Goal: Task Accomplishment & Management: Complete application form

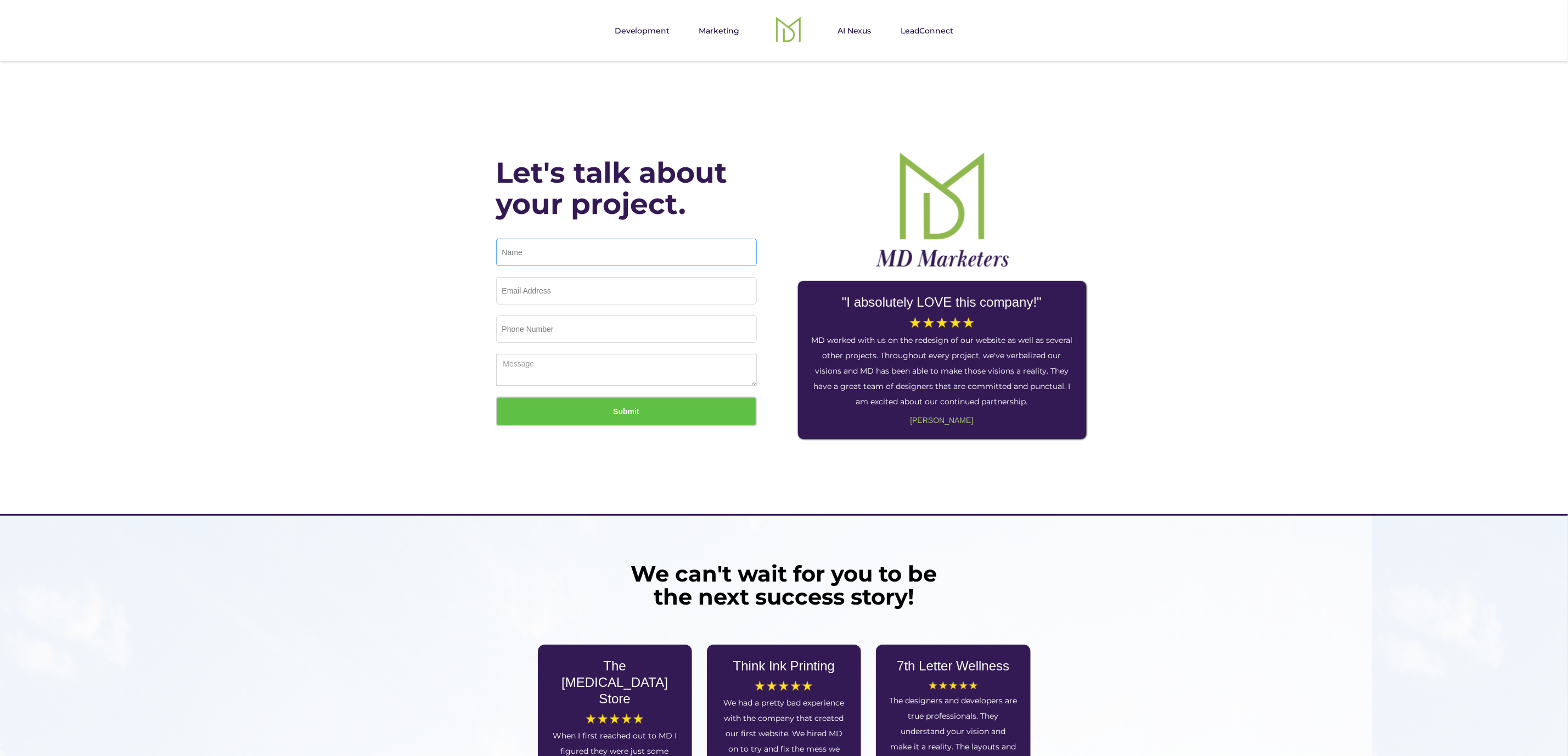
click at [541, 248] on input "Email Form" at bounding box center [626, 252] width 261 height 27
type input "[PERSON_NAME]"
type input "[EMAIL_ADDRESS][DOMAIN_NAME]"
click at [524, 331] on input "Email Form" at bounding box center [626, 329] width 261 height 27
drag, startPoint x: 523, startPoint y: 365, endPoint x: 573, endPoint y: 356, distance: 50.8
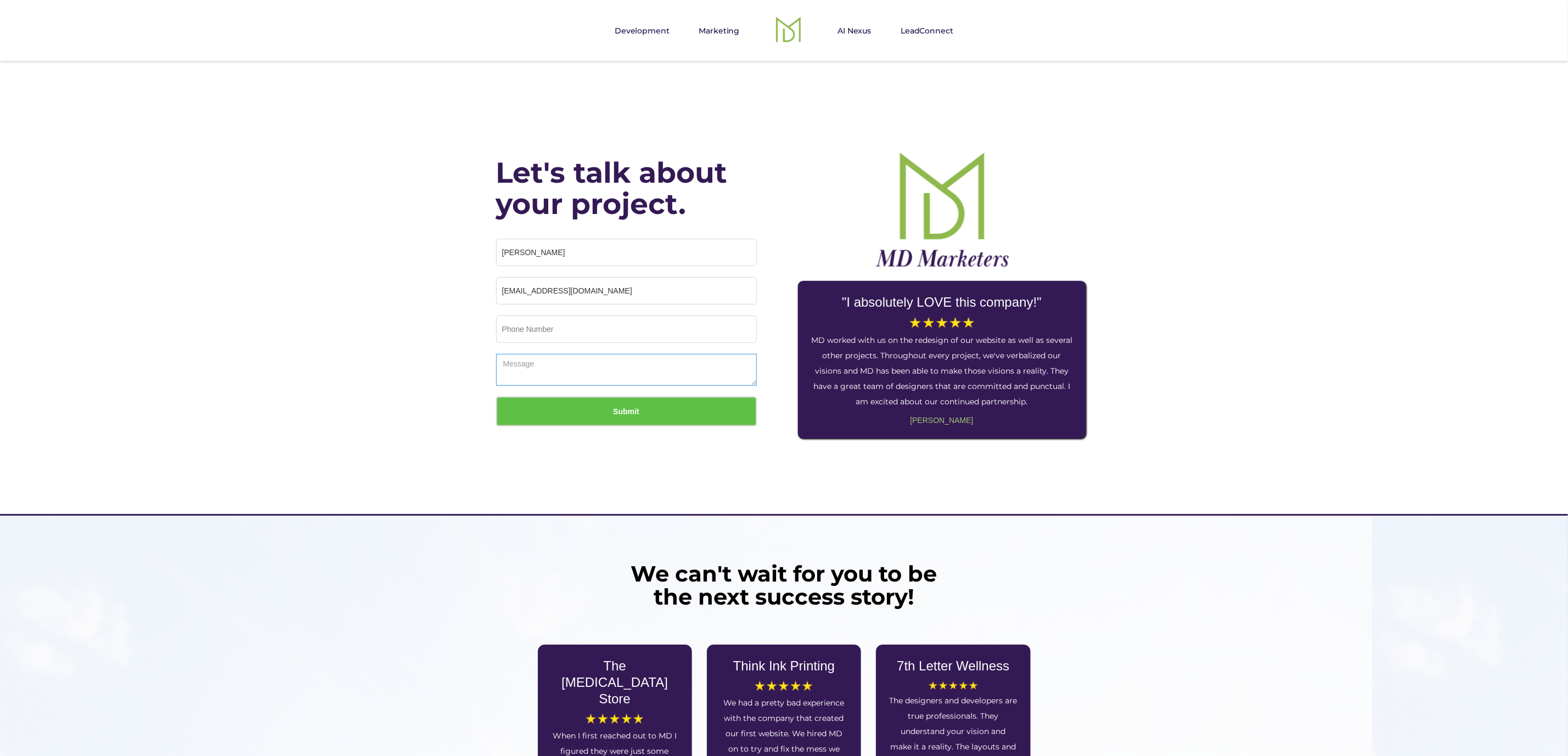
click at [524, 366] on textarea "Email Form" at bounding box center [626, 370] width 261 height 32
drag, startPoint x: 533, startPoint y: 373, endPoint x: 542, endPoint y: 391, distance: 20.1
click at [533, 373] on textarea "Hey [PERSON_NAME], I have absolutely no way to get in touch so I apologize for …" at bounding box center [626, 370] width 261 height 32
click at [535, 372] on textarea "Hey [PERSON_NAME], I have absolutely no way to get in touch so I apologize for …" at bounding box center [626, 370] width 261 height 32
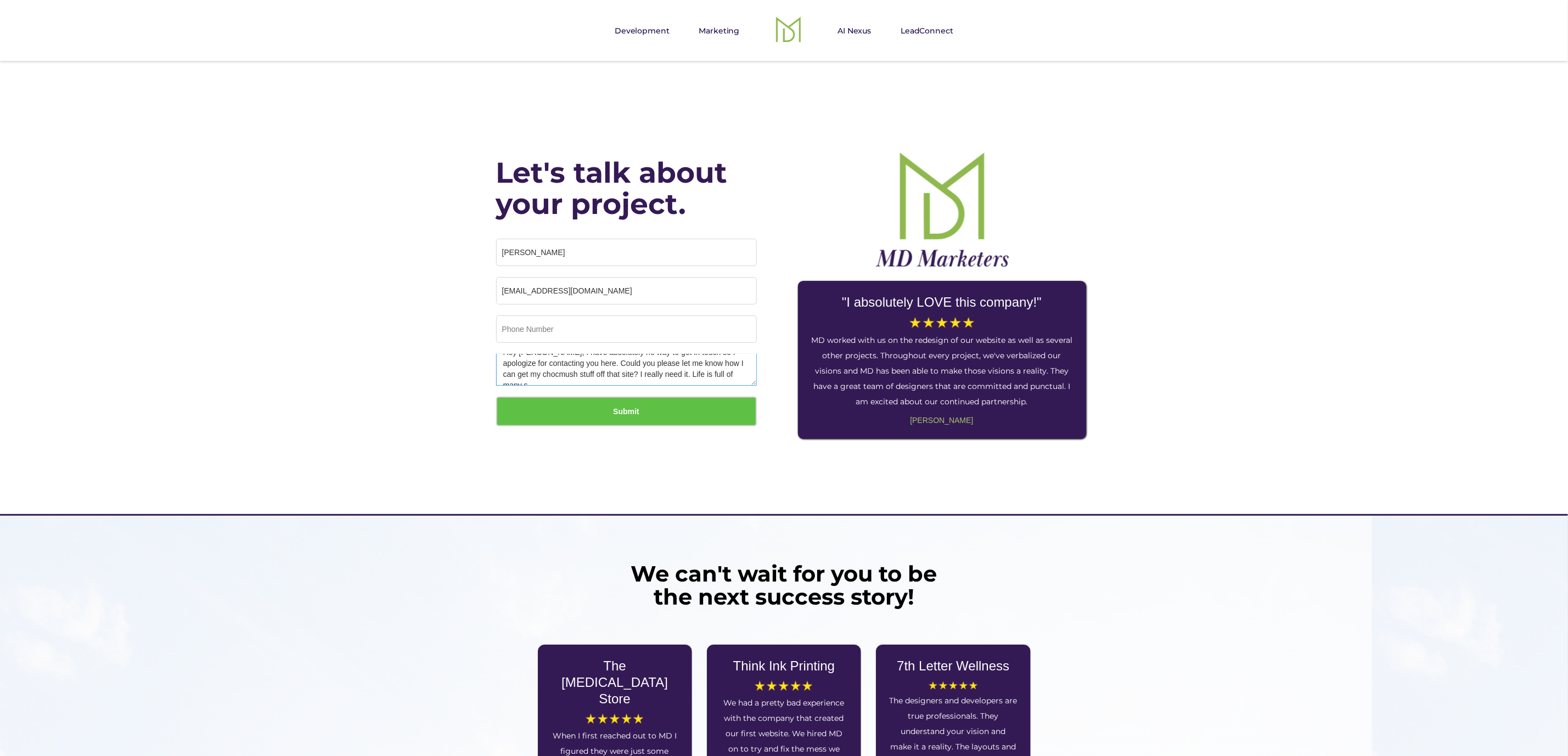
click at [726, 373] on textarea "Hey [PERSON_NAME], I have absolutely no way to get in touch so I apologize for …" at bounding box center [626, 370] width 261 height 32
click at [736, 376] on textarea "Hey [PERSON_NAME], I have absolutely no way to get in touch so I apologize for …" at bounding box center [626, 370] width 261 height 32
click at [321, 362] on div "Let's talk about your project. [PERSON_NAME] [PERSON_NAME][EMAIL_ADDRESS][DOMAI…" at bounding box center [784, 287] width 1568 height 453
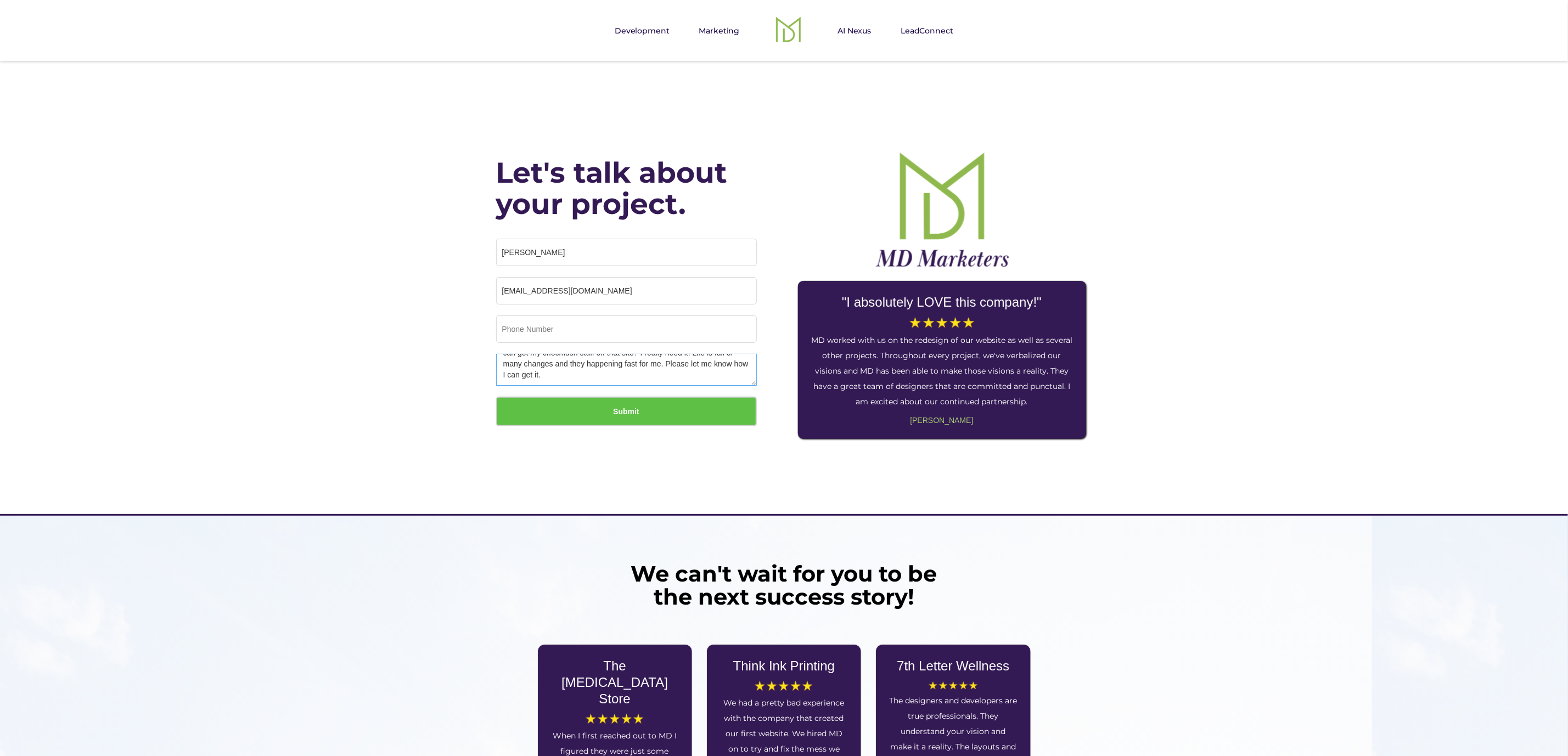
click at [650, 363] on textarea "Hey [PERSON_NAME], I have absolutely no way to get in touch so I apologize for …" at bounding box center [626, 370] width 261 height 32
click at [369, 374] on div "Let's talk about your project. [PERSON_NAME] [PERSON_NAME][EMAIL_ADDRESS][DOMAI…" at bounding box center [784, 287] width 1568 height 453
click at [580, 374] on textarea "Hey [PERSON_NAME], I have absolutely no way to get in touch so I apologize for …" at bounding box center [626, 370] width 261 height 32
drag, startPoint x: 402, startPoint y: 402, endPoint x: 405, endPoint y: 397, distance: 5.8
click at [402, 402] on div "Let's talk about your project. [PERSON_NAME] [PERSON_NAME][EMAIL_ADDRESS][DOMAI…" at bounding box center [784, 287] width 1568 height 453
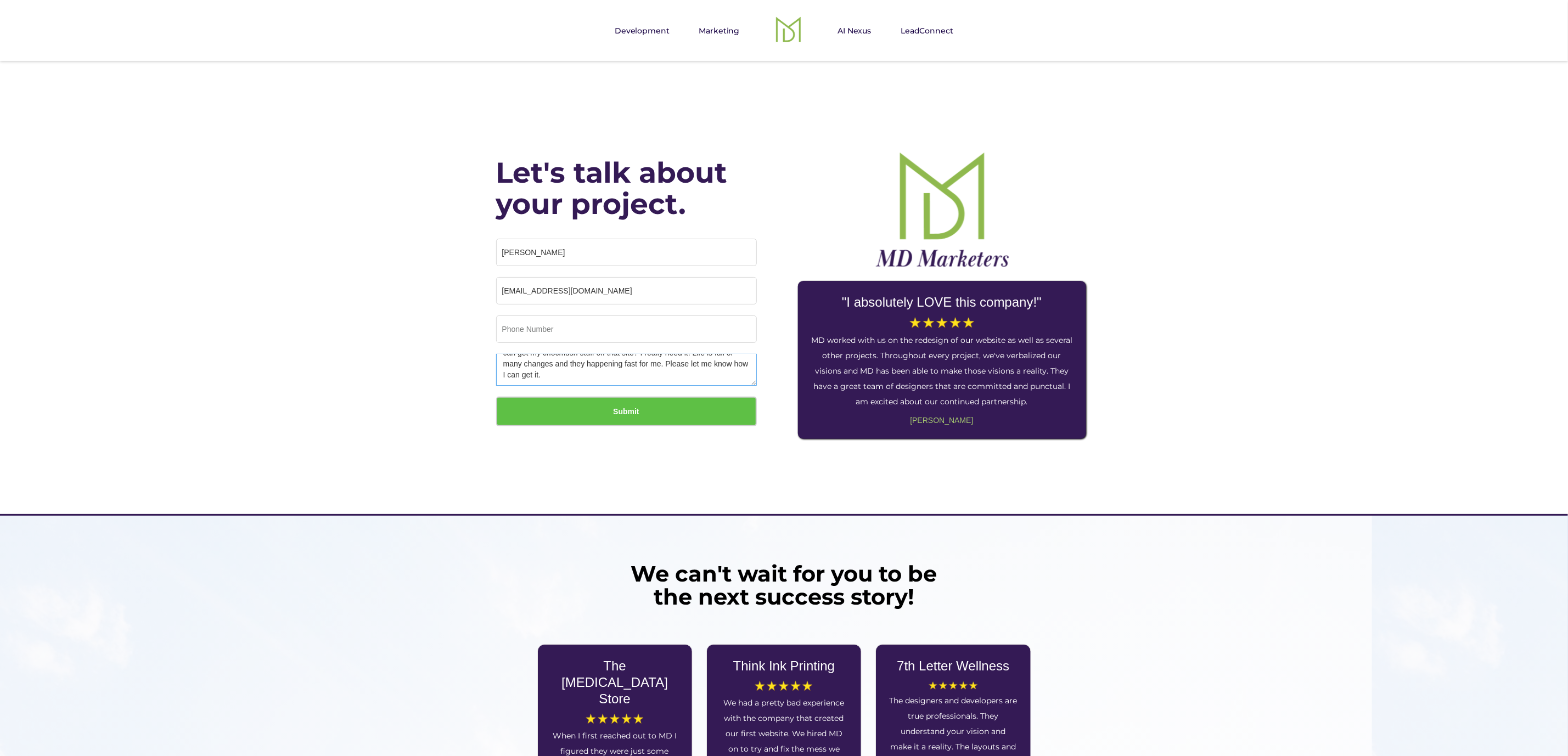
drag, startPoint x: 514, startPoint y: 376, endPoint x: 614, endPoint y: 384, distance: 100.3
click at [614, 384] on textarea "Hey [PERSON_NAME], I have absolutely no way to get in touch so I apologize for …" at bounding box center [626, 370] width 261 height 32
type textarea "Hey [PERSON_NAME], I have absolutely no way to get in touch so I apologize for …"
click at [646, 404] on input "Submit" at bounding box center [626, 411] width 261 height 30
click at [527, 335] on input "Email Form" at bounding box center [626, 329] width 261 height 27
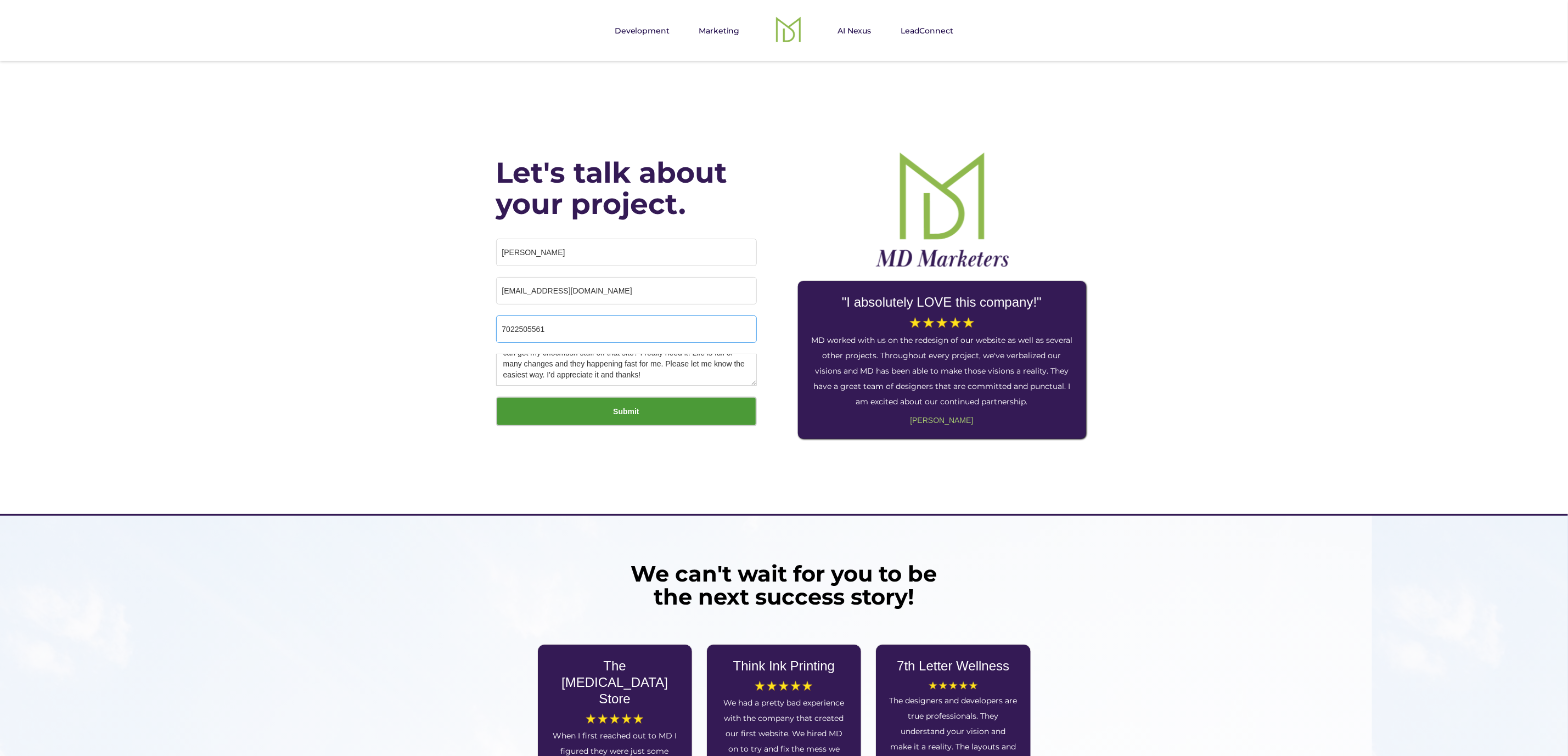
type input "7022505561"
click at [651, 411] on input "Submit" at bounding box center [626, 411] width 261 height 30
type input "Please wait..."
drag, startPoint x: 578, startPoint y: 327, endPoint x: 234, endPoint y: 305, distance: 344.7
click at [234, 305] on div "Let's talk about your project. michelle ostroff michellelostroff@gmail.com 7022…" at bounding box center [784, 287] width 1568 height 453
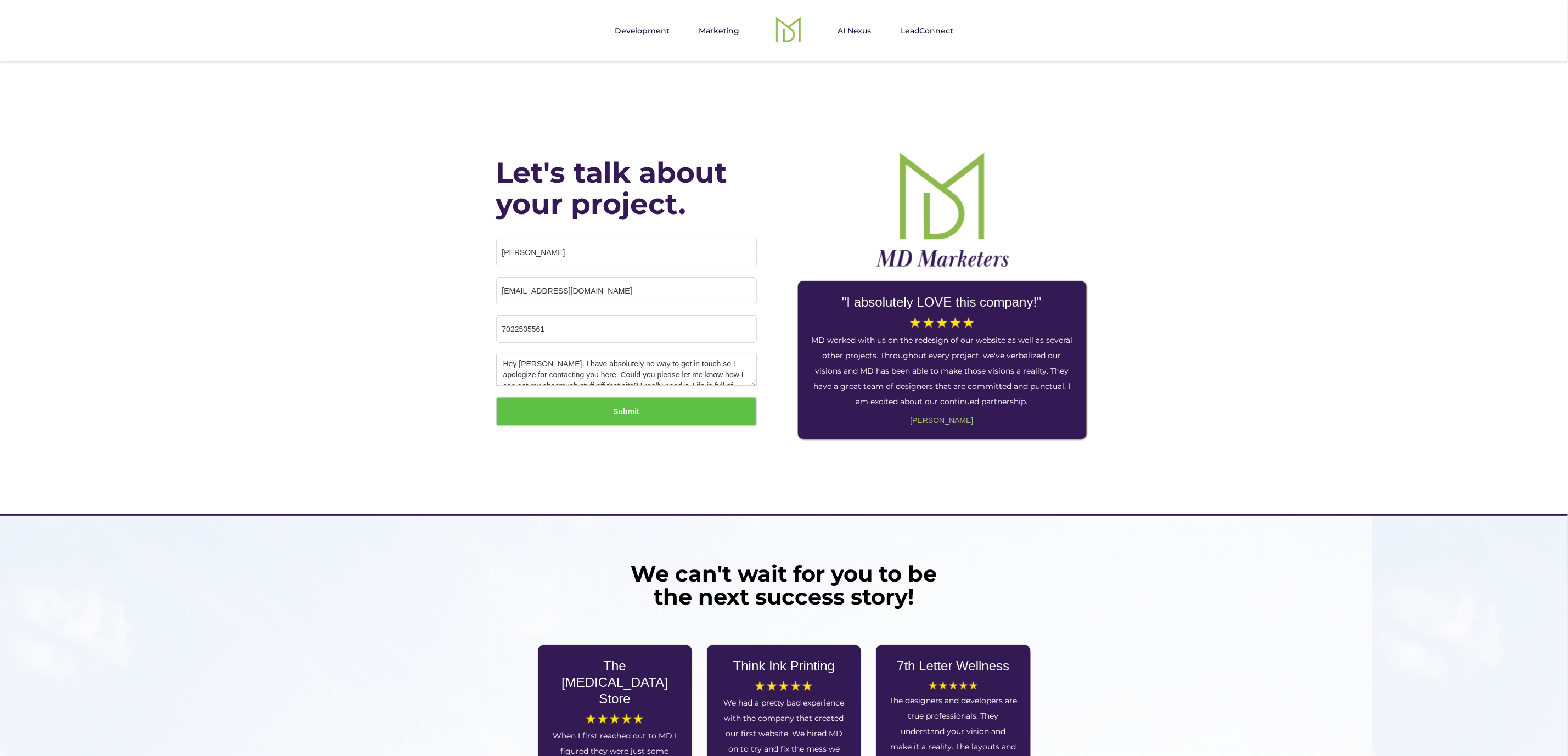
click at [234, 305] on div "Let's talk about your project. michelle ostroff michellelostroff@gmail.com 7022…" at bounding box center [784, 287] width 1568 height 453
drag, startPoint x: 564, startPoint y: 328, endPoint x: 285, endPoint y: 290, distance: 281.6
click at [285, 290] on div "Let's talk about your project. michelle ostroff michellelostroff@gmail.com 7022…" at bounding box center [784, 287] width 1568 height 453
